Goal: Task Accomplishment & Management: Manage account settings

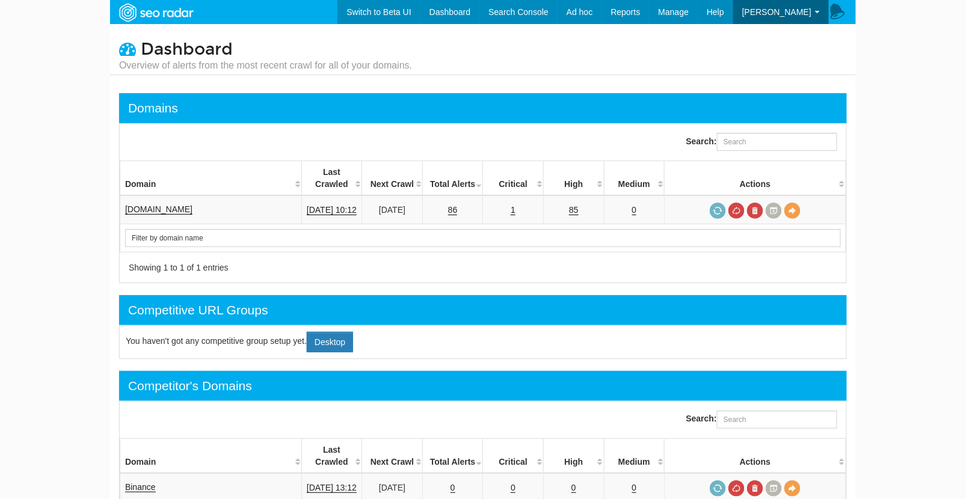
scroll to position [48, 0]
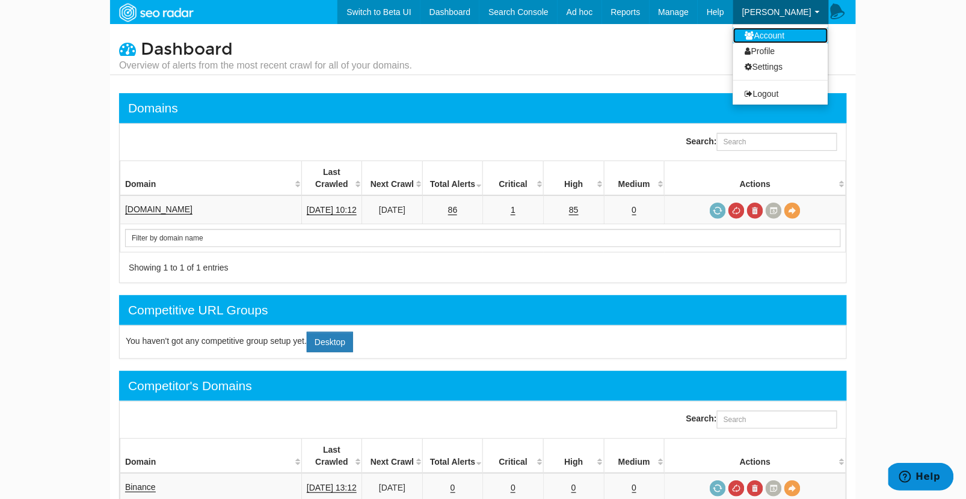
click at [783, 30] on link "Account" at bounding box center [781, 36] width 95 height 16
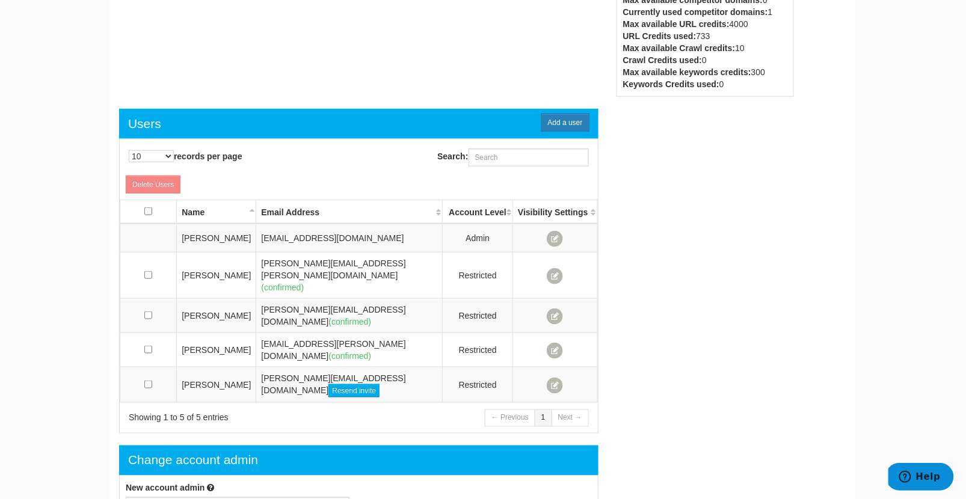
scroll to position [345, 0]
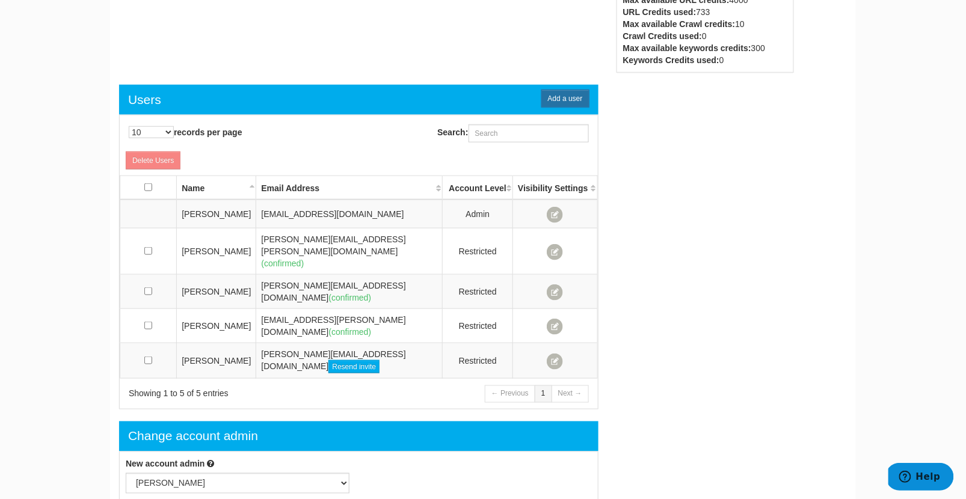
click at [564, 103] on span "Add a user" at bounding box center [566, 99] width 48 height 18
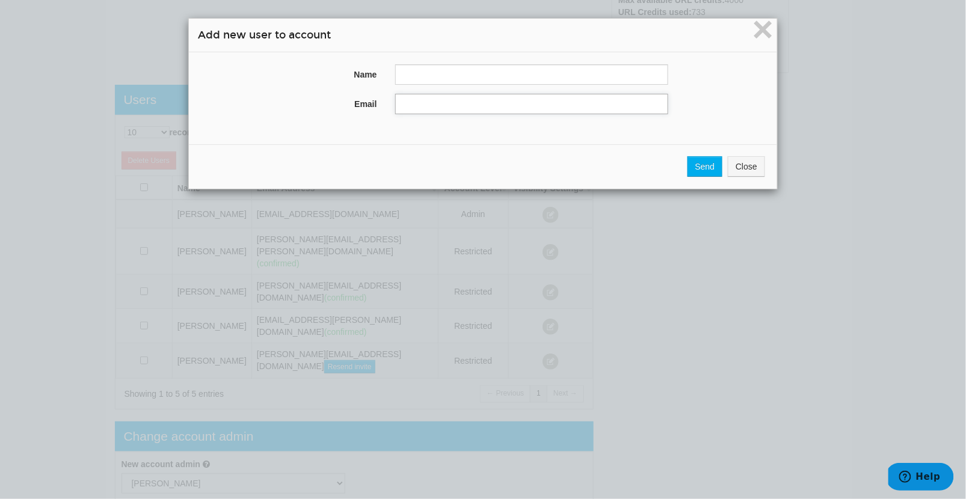
click at [475, 112] on input "text" at bounding box center [531, 104] width 273 height 20
paste input "[PERSON_NAME][EMAIL_ADDRESS][DOMAIN_NAME]"
type input "[PERSON_NAME][EMAIL_ADDRESS][DOMAIN_NAME]"
click at [442, 75] on input "text" at bounding box center [531, 74] width 273 height 20
type input "[PERSON_NAME]"
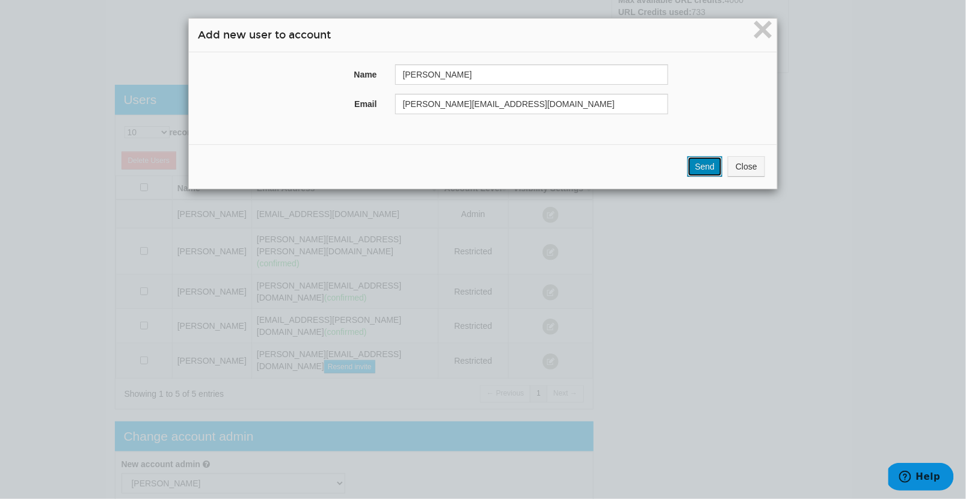
click at [702, 165] on input "Send" at bounding box center [706, 166] width 36 height 20
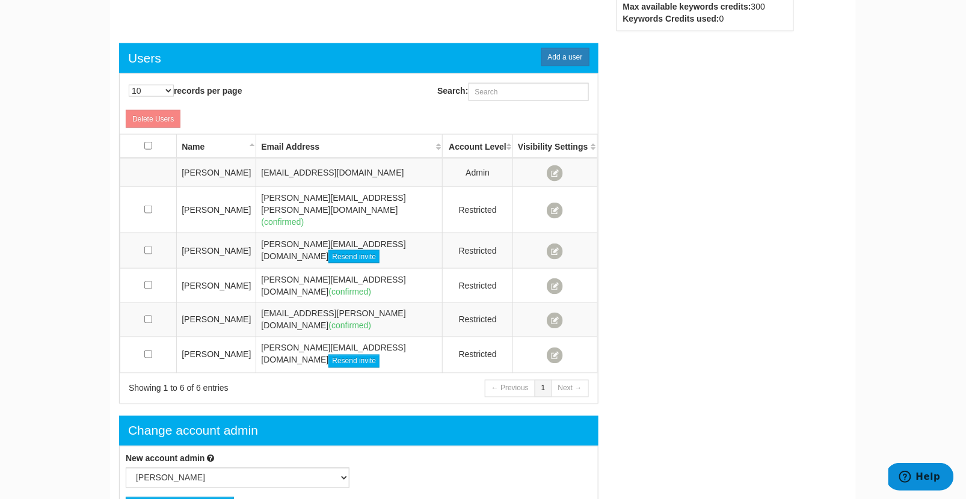
scroll to position [432, 0]
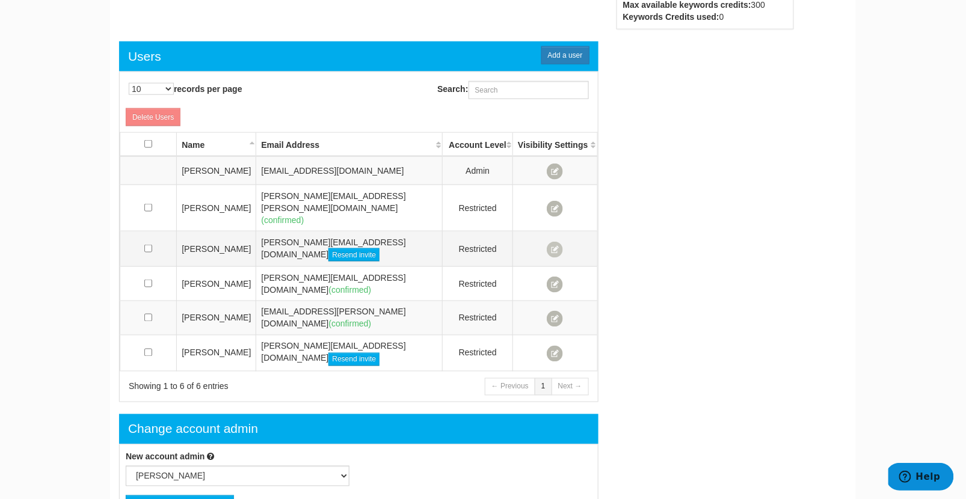
click at [558, 242] on span at bounding box center [555, 250] width 16 height 16
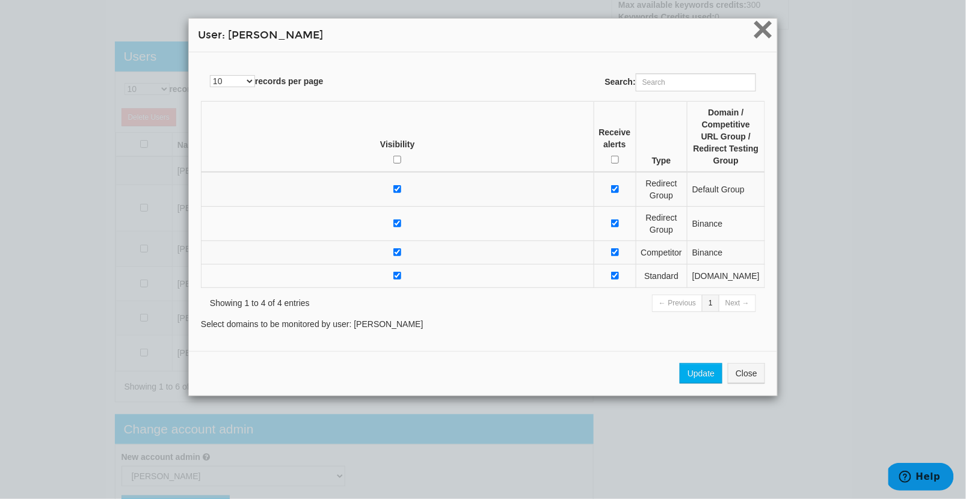
click at [764, 32] on span "×" at bounding box center [763, 29] width 21 height 40
